Goal: Task Accomplishment & Management: Complete application form

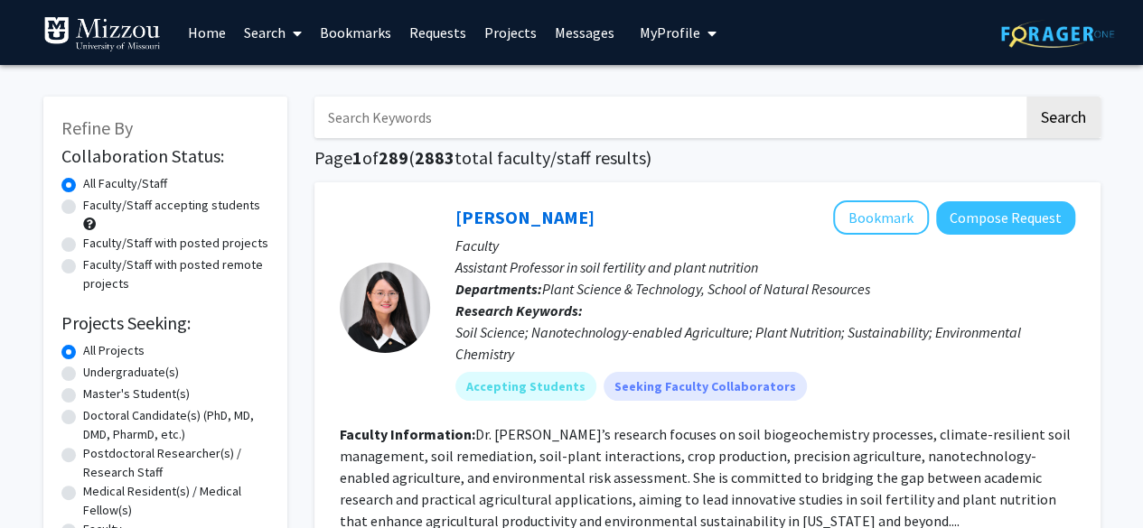
click at [191, 44] on link "Home" at bounding box center [207, 32] width 56 height 63
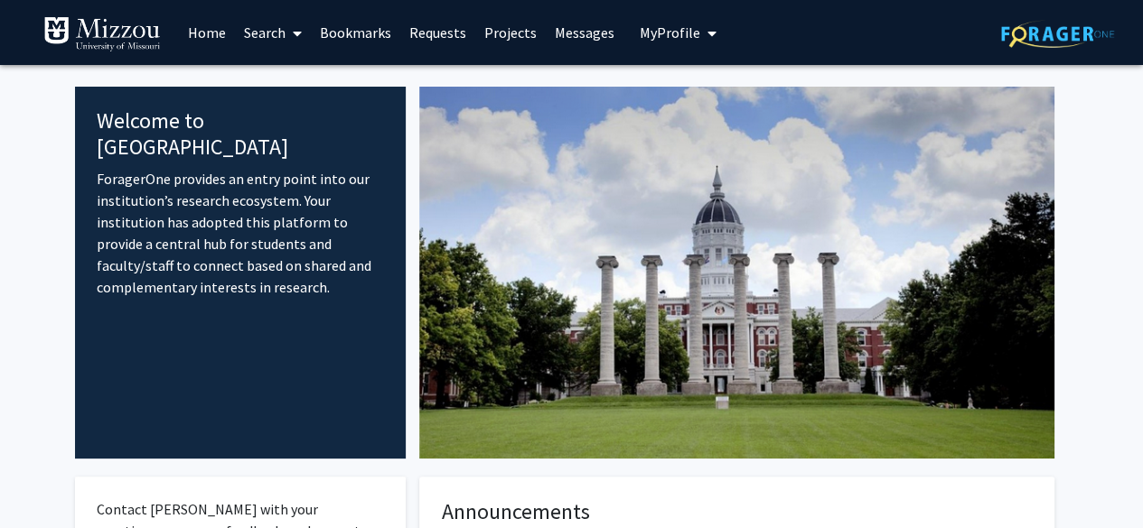
click at [675, 21] on button "My Profile" at bounding box center [678, 32] width 88 height 65
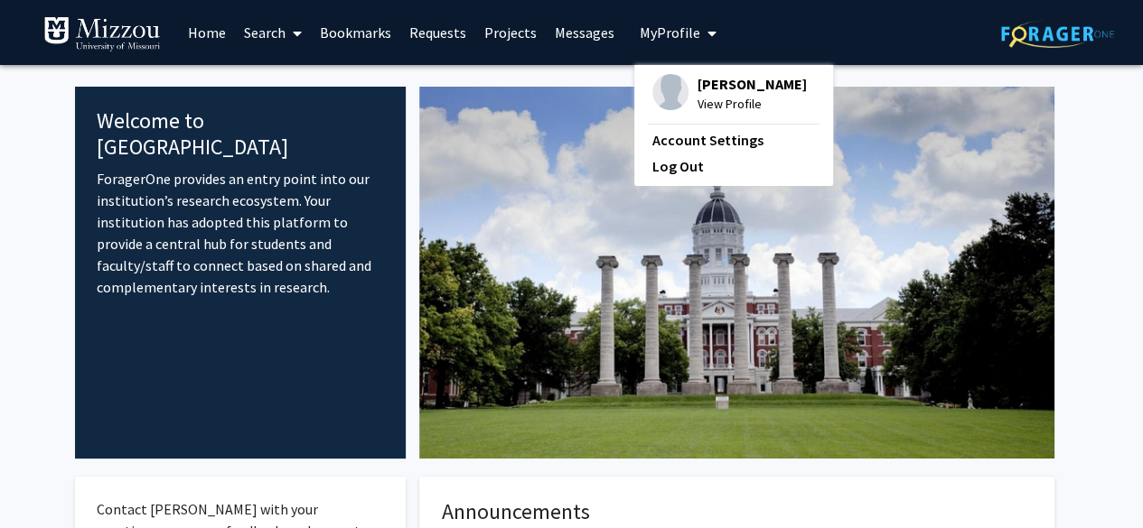
click at [712, 80] on span "[PERSON_NAME]" at bounding box center [751, 84] width 109 height 20
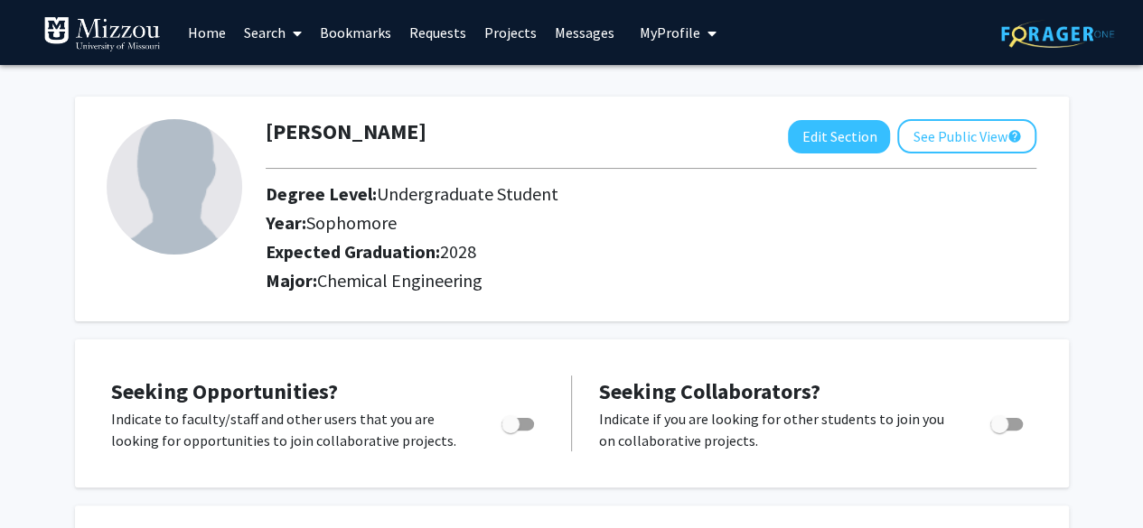
click at [443, 35] on link "Requests" at bounding box center [437, 32] width 75 height 63
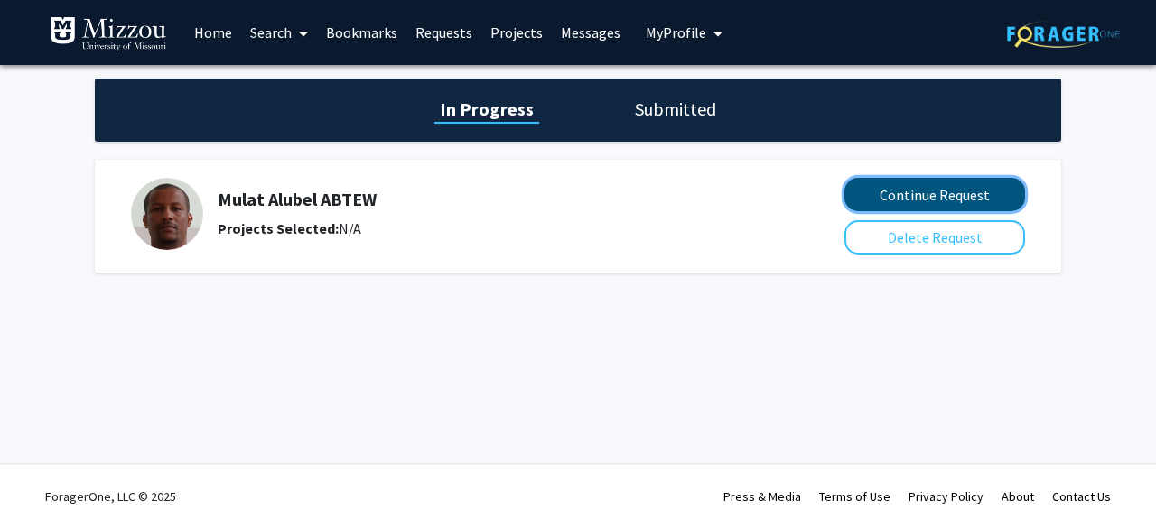
click at [949, 194] on button "Continue Request" at bounding box center [935, 194] width 181 height 33
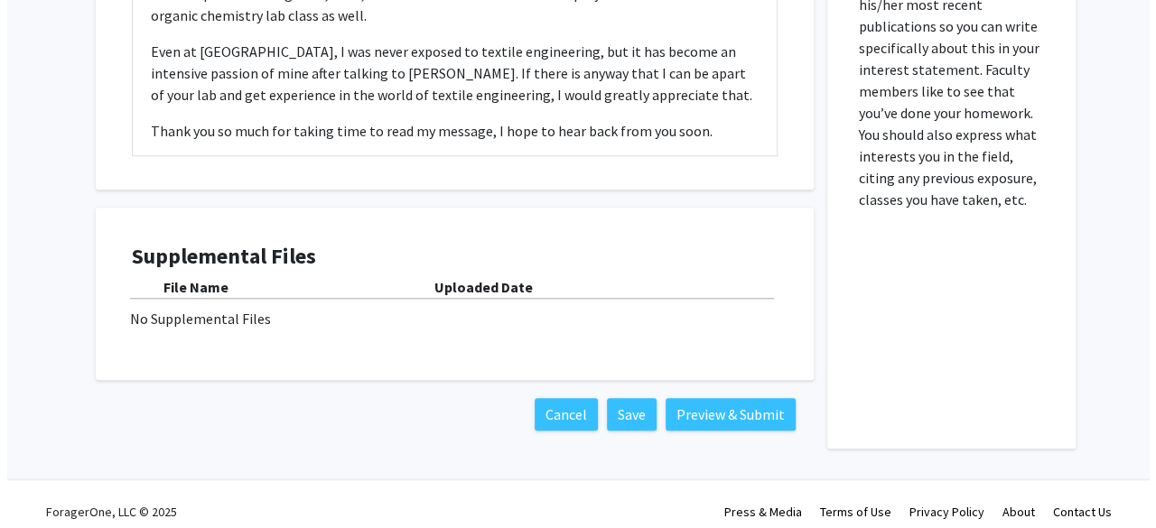
scroll to position [766, 0]
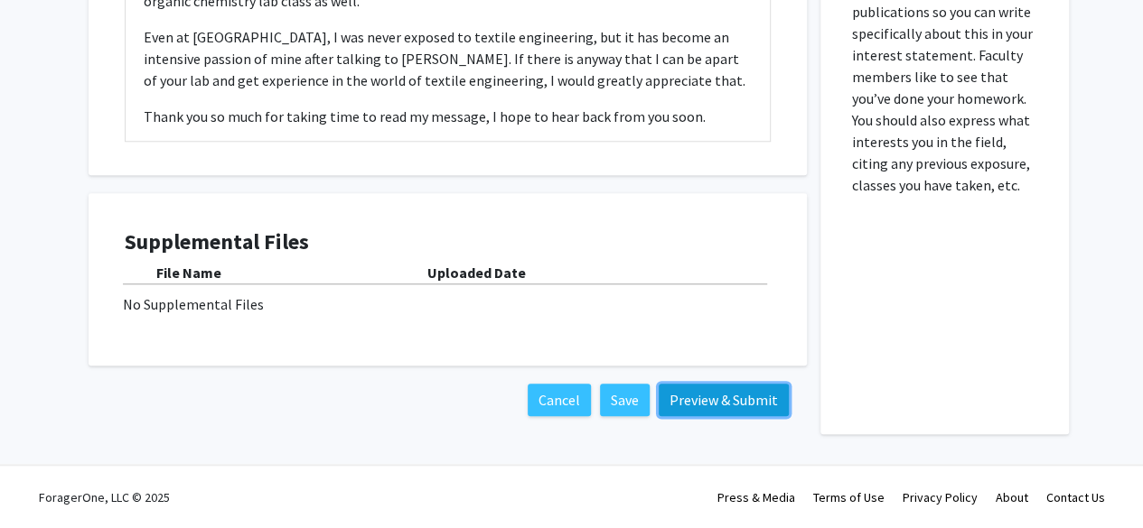
click at [709, 406] on button "Preview & Submit" at bounding box center [723, 400] width 130 height 33
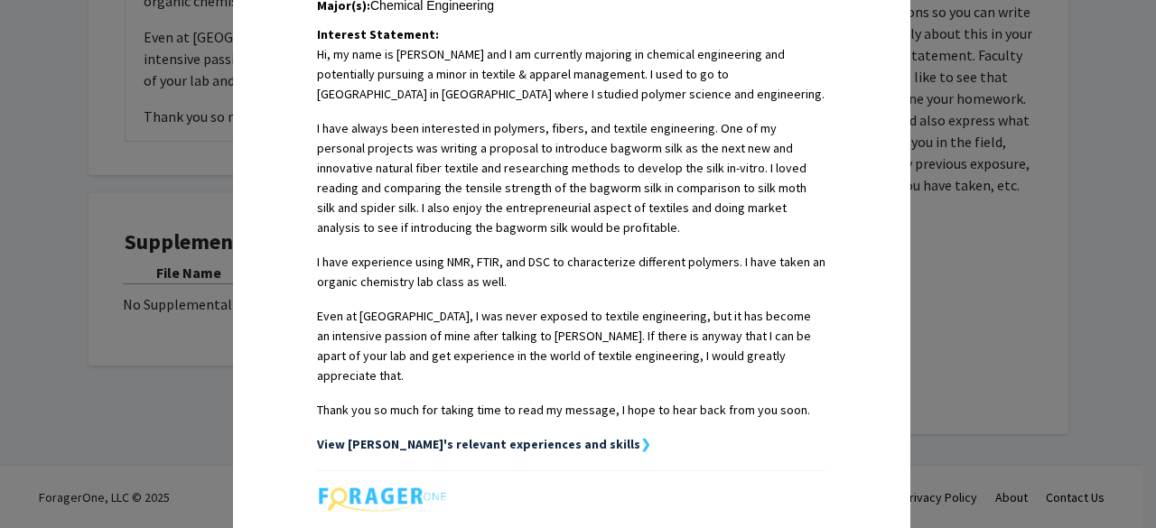
scroll to position [666, 0]
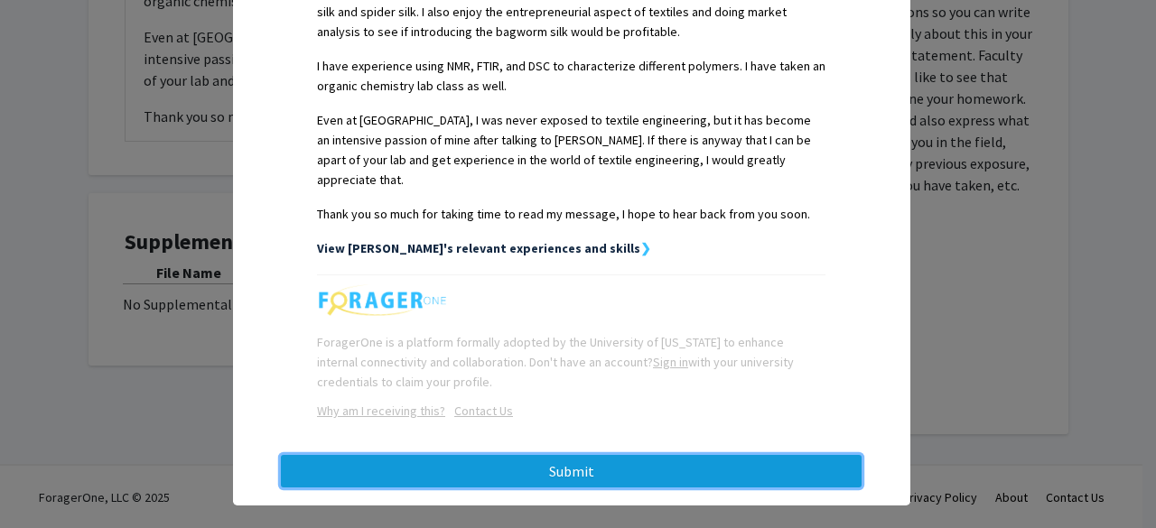
click at [544, 455] on button "Submit" at bounding box center [571, 471] width 581 height 33
